Goal: Understand site structure: Grasp the organization and layout of the website

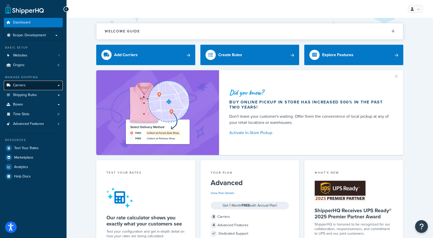
click at [17, 85] on span "Carriers" at bounding box center [19, 85] width 13 height 4
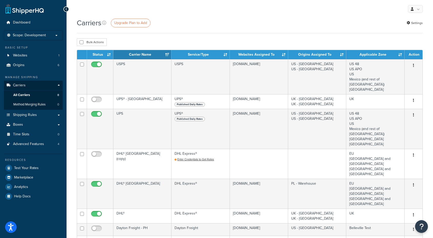
click at [348, 42] on div "Bulk Actions Duplicate Delete" at bounding box center [250, 42] width 346 height 8
click at [353, 41] on div "Bulk Actions Duplicate Delete" at bounding box center [250, 42] width 346 height 8
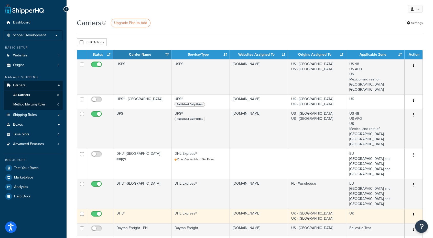
click at [416, 211] on button "button" at bounding box center [413, 215] width 7 height 8
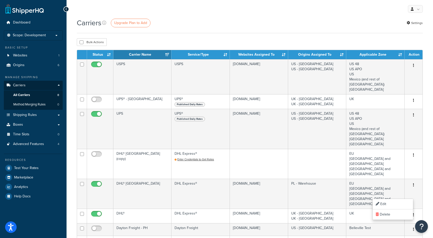
click at [429, 193] on div "Carriers Upgrade Plan to Add Settings Bulk Actions Duplicate Delete Contact Us …" at bounding box center [250, 194] width 366 height 352
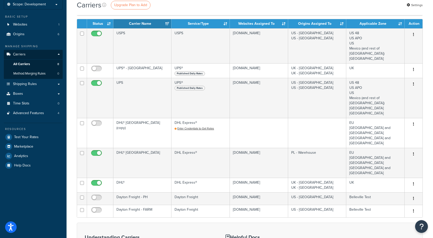
scroll to position [33, 0]
